Goal: Navigation & Orientation: Find specific page/section

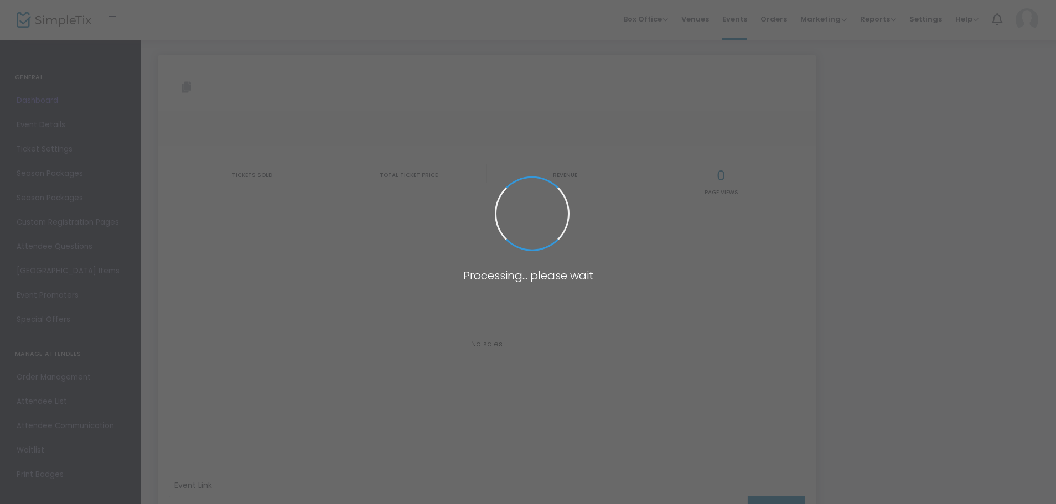
type input "[URL][DOMAIN_NAME]"
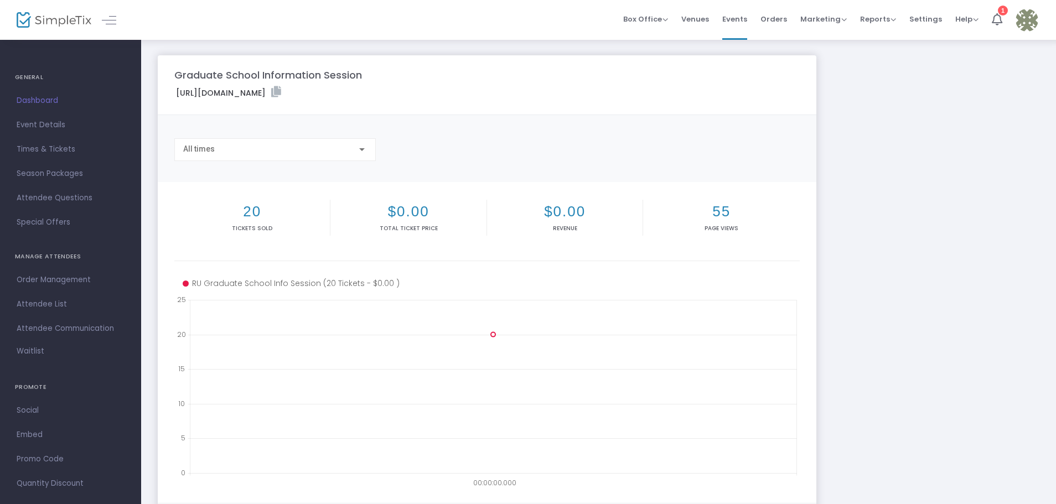
click at [54, 17] on img at bounding box center [54, 20] width 75 height 16
